Goal: Task Accomplishment & Management: Use online tool/utility

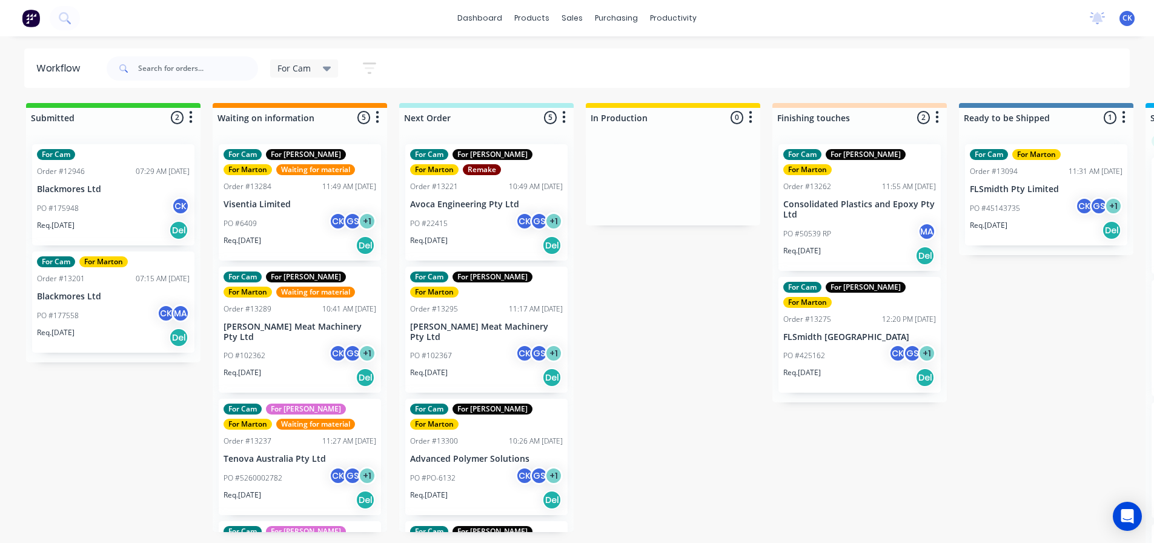
click at [431, 236] on p "Req. [DATE]" at bounding box center [429, 240] width 38 height 11
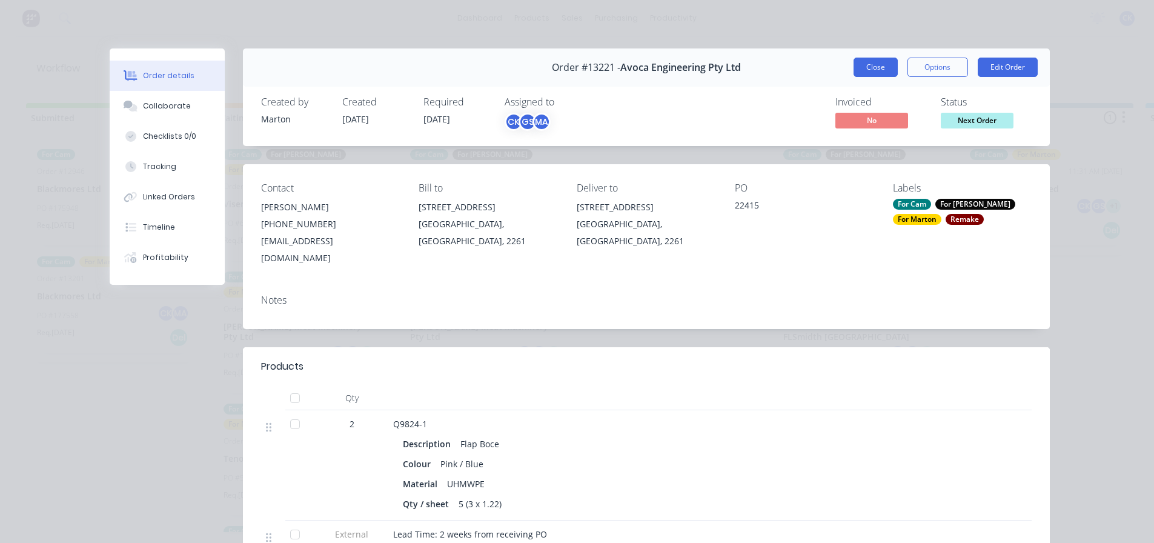
click at [866, 73] on button "Close" at bounding box center [876, 67] width 44 height 19
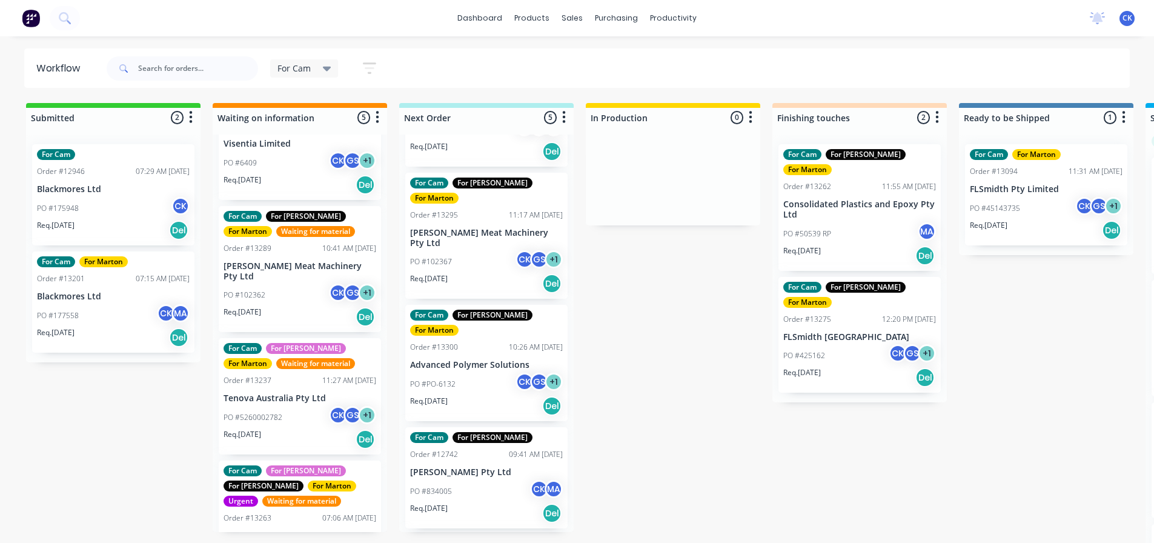
scroll to position [121, 0]
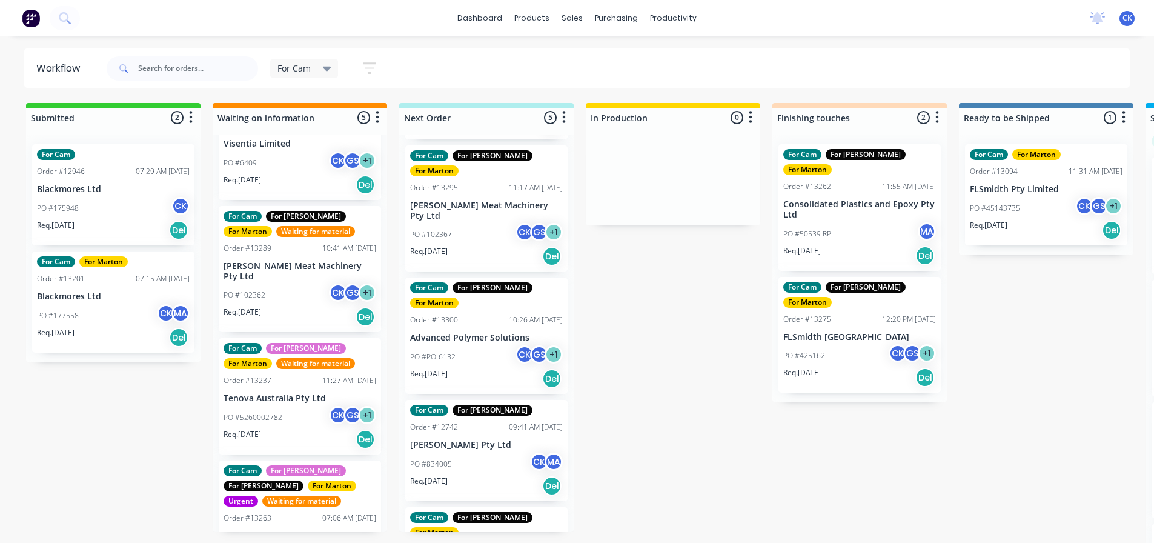
click at [101, 227] on div "Req. [DATE] Del" at bounding box center [113, 230] width 153 height 21
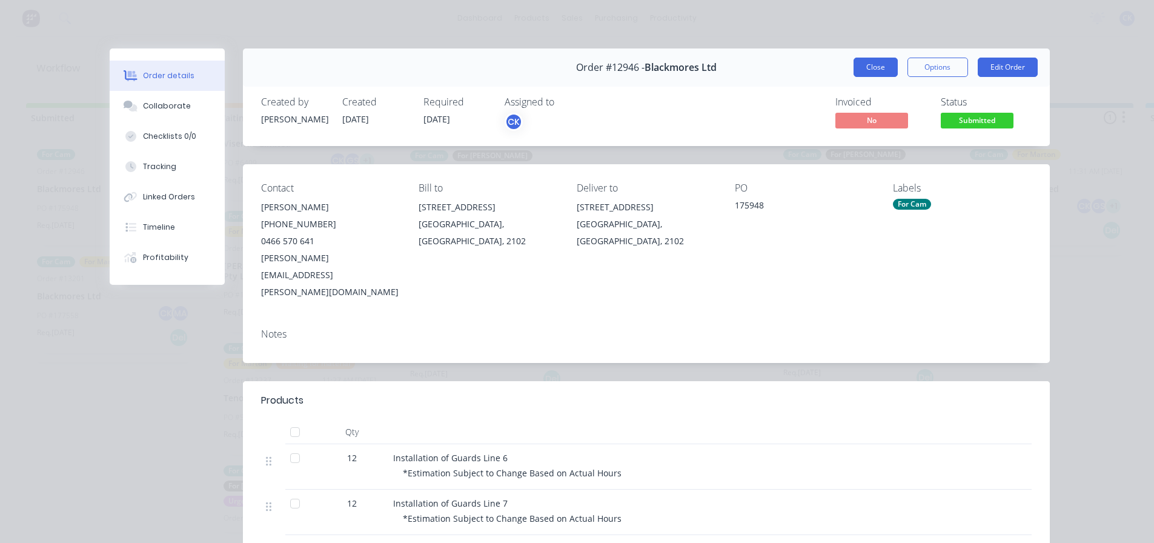
click at [876, 71] on button "Close" at bounding box center [876, 67] width 44 height 19
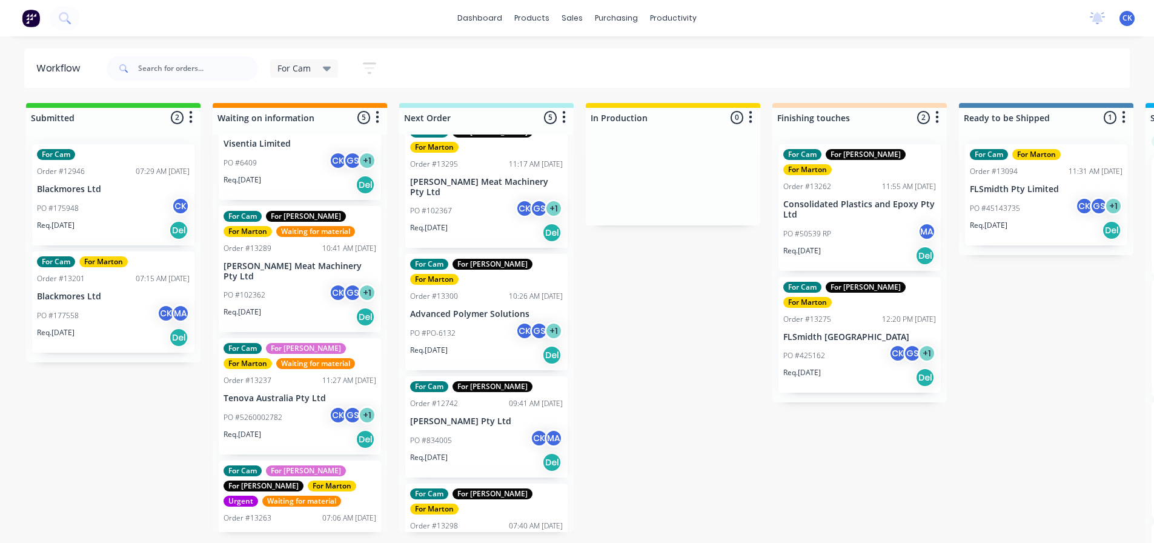
scroll to position [158, 0]
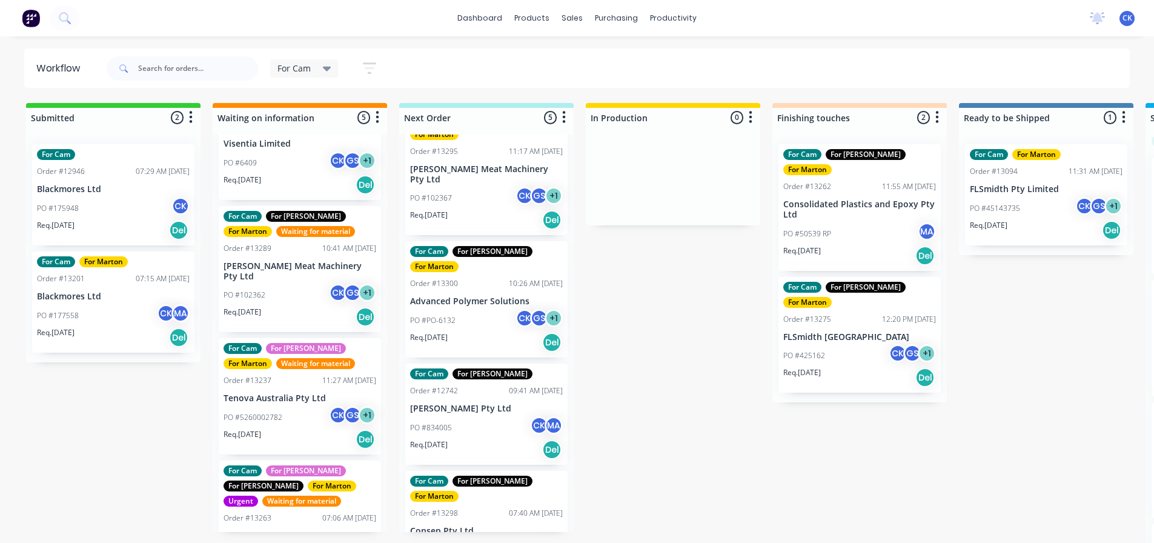
click at [451, 545] on p "PO #C1PO171935" at bounding box center [440, 550] width 60 height 11
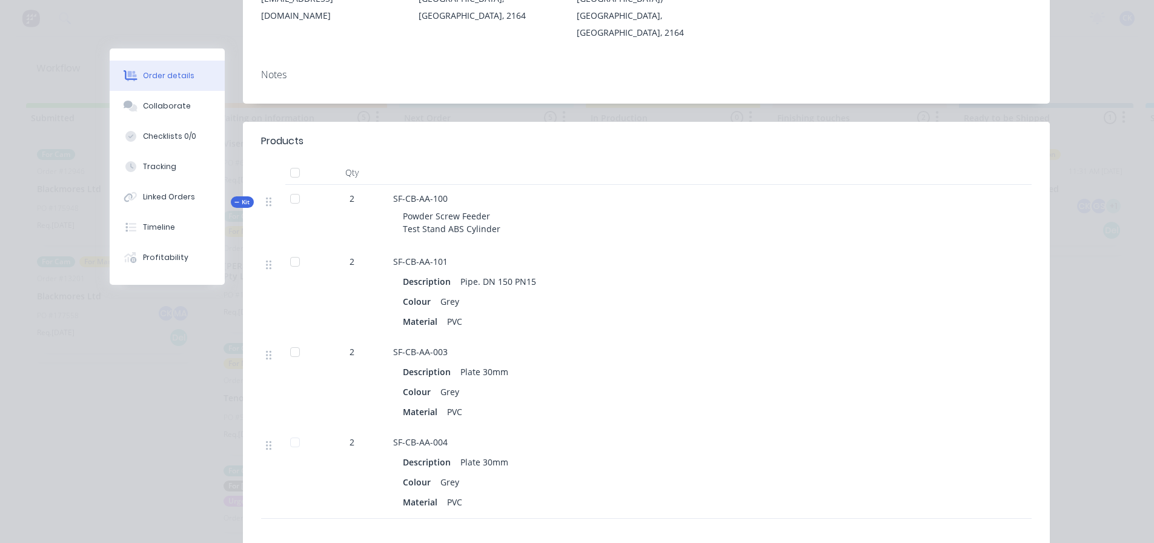
scroll to position [0, 0]
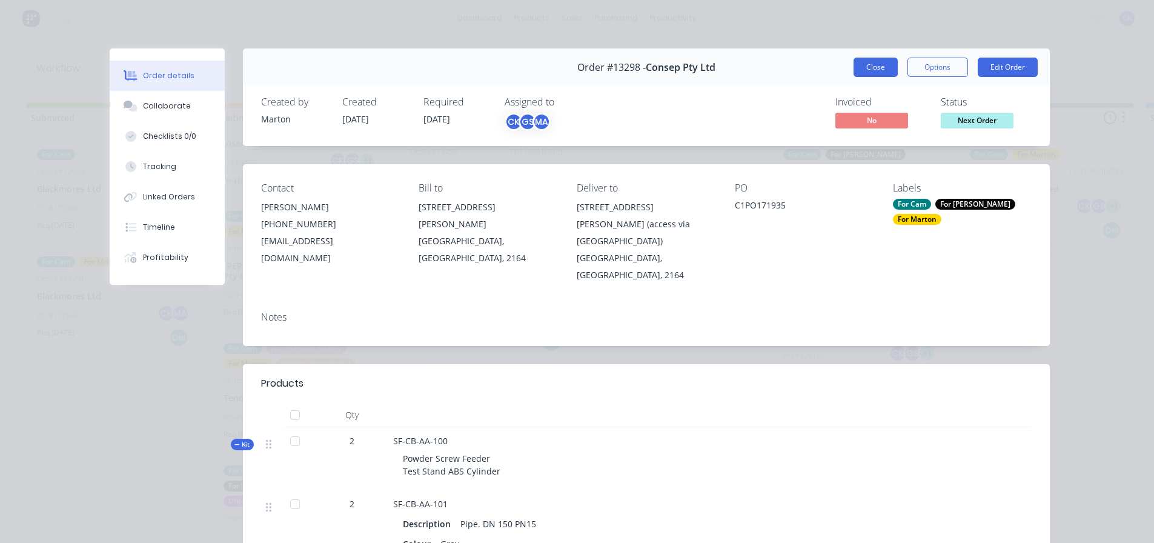
click at [870, 71] on button "Close" at bounding box center [876, 67] width 44 height 19
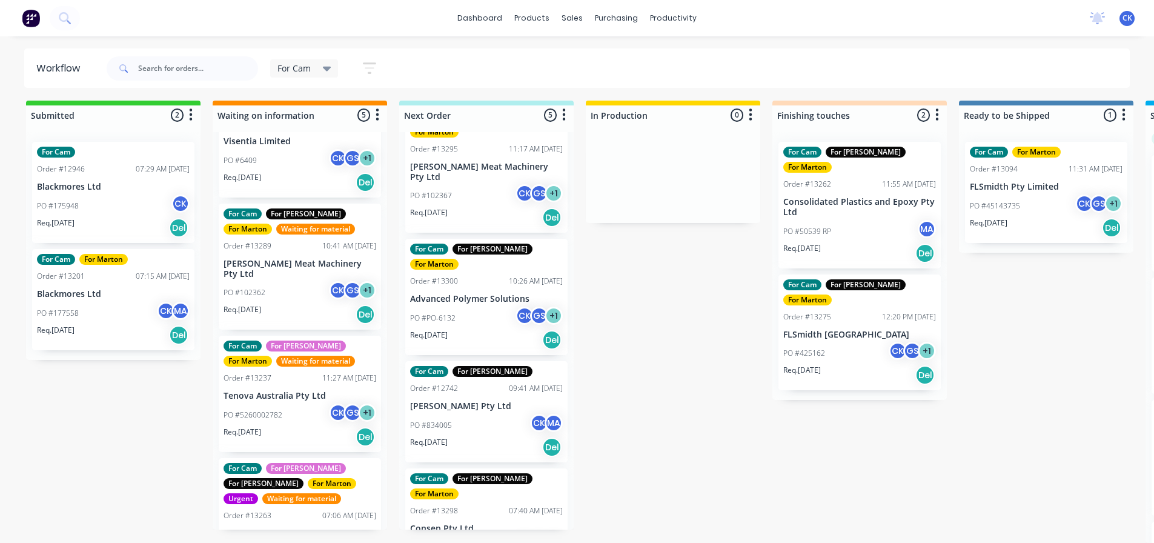
scroll to position [12, 0]
click at [490, 437] on div "Req. [DATE] Del" at bounding box center [486, 447] width 153 height 21
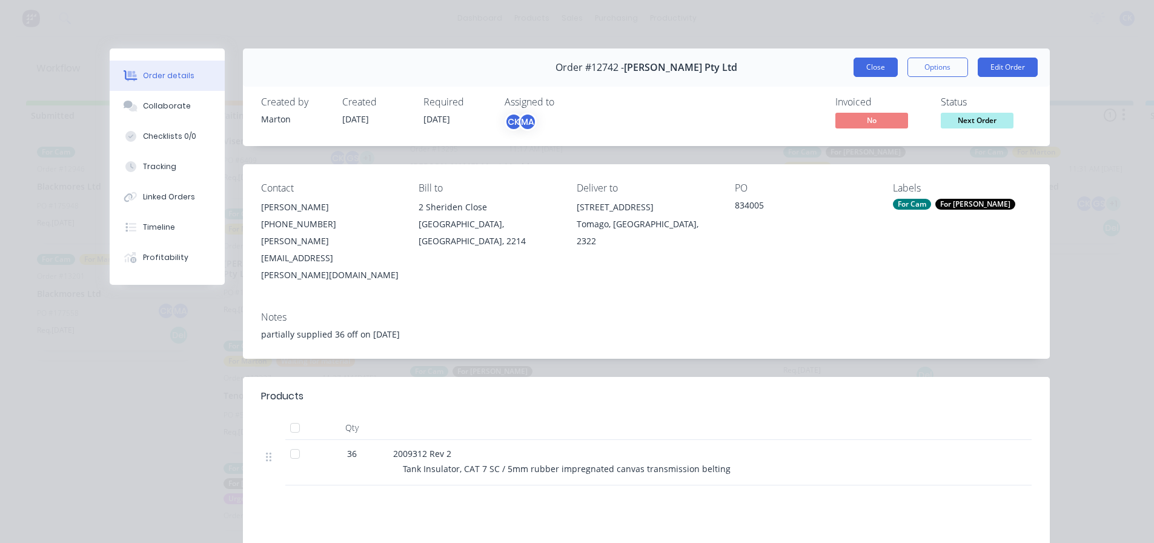
click at [869, 73] on button "Close" at bounding box center [876, 67] width 44 height 19
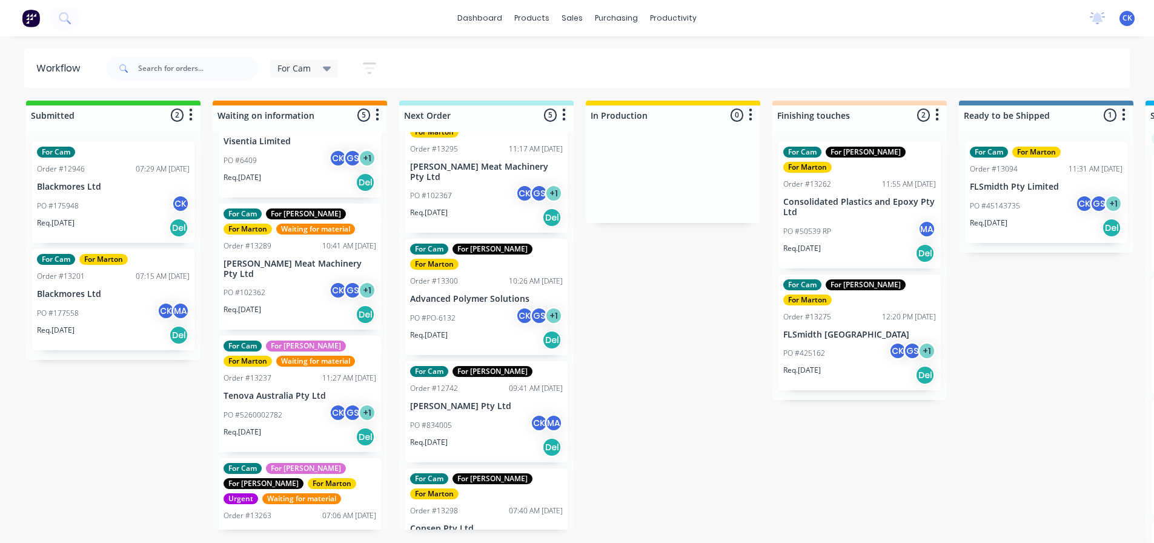
click at [498, 198] on div "For Cam For [PERSON_NAME] For [PERSON_NAME] Order #13295 11:17 AM [DATE] [PERSO…" at bounding box center [486, 170] width 162 height 127
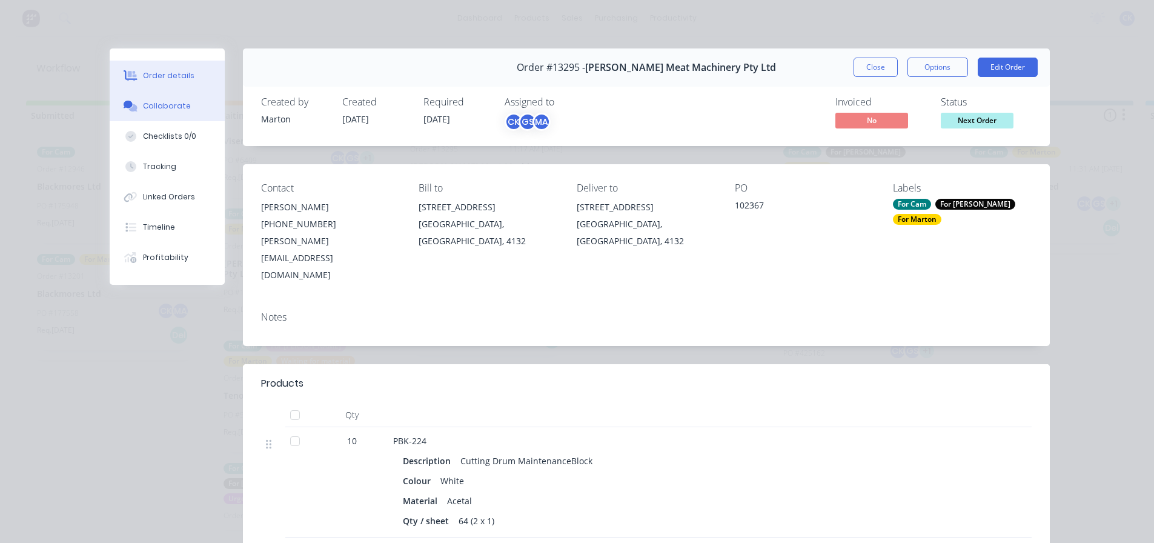
click at [169, 105] on div "Collaborate" at bounding box center [167, 106] width 48 height 11
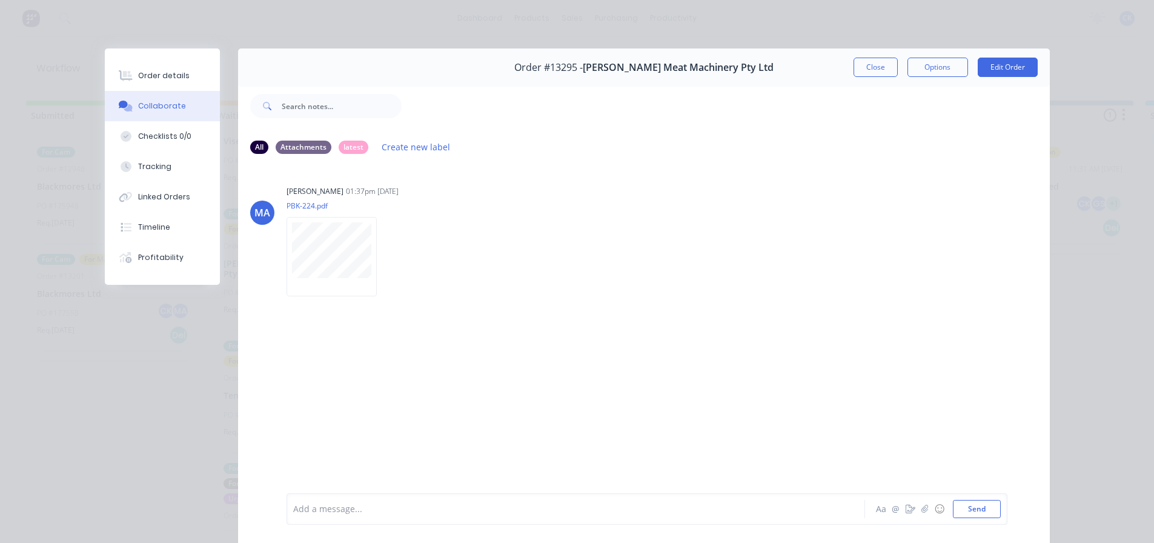
click at [868, 71] on button "Close" at bounding box center [876, 67] width 44 height 19
